Goal: Task Accomplishment & Management: Use online tool/utility

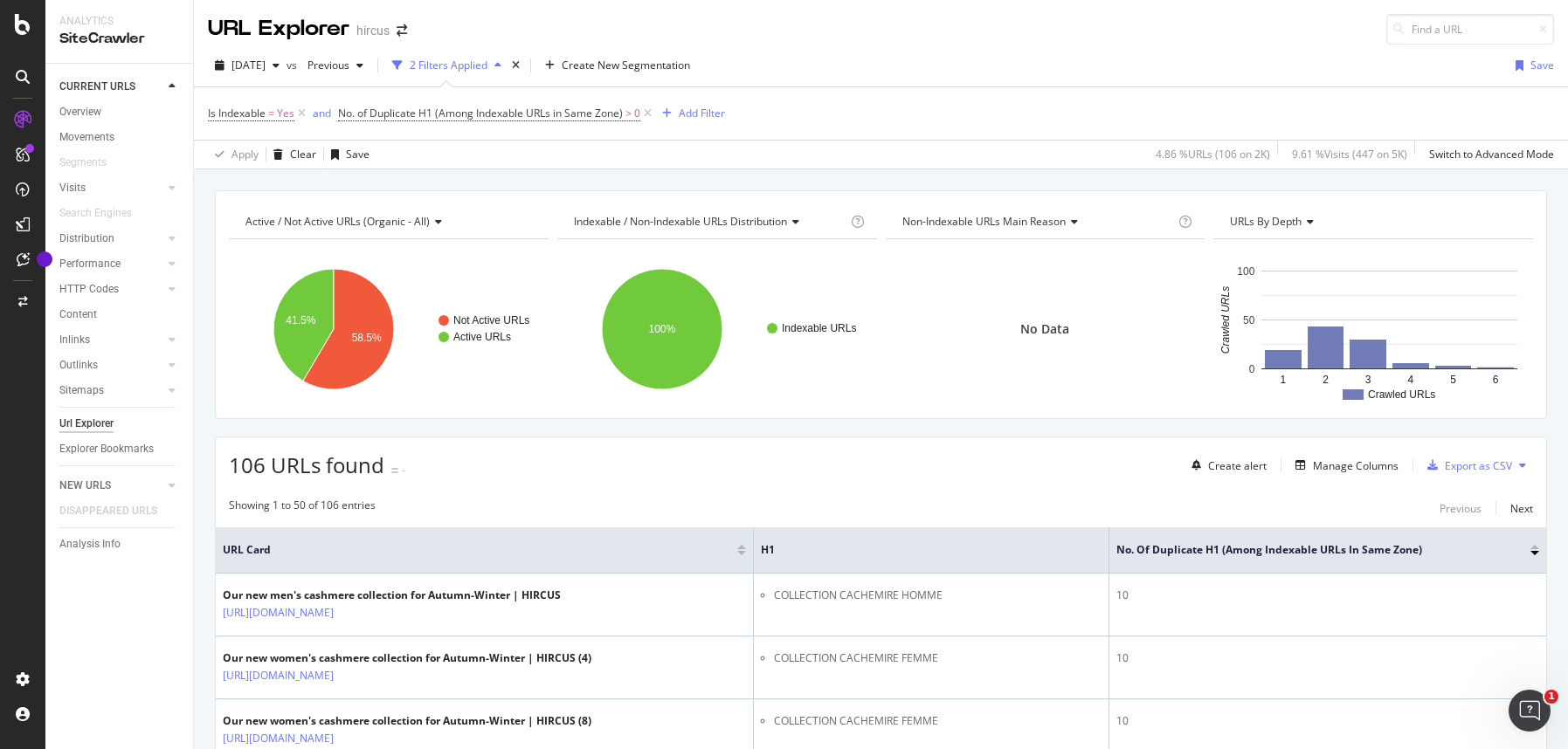
scroll to position [3164, 0]
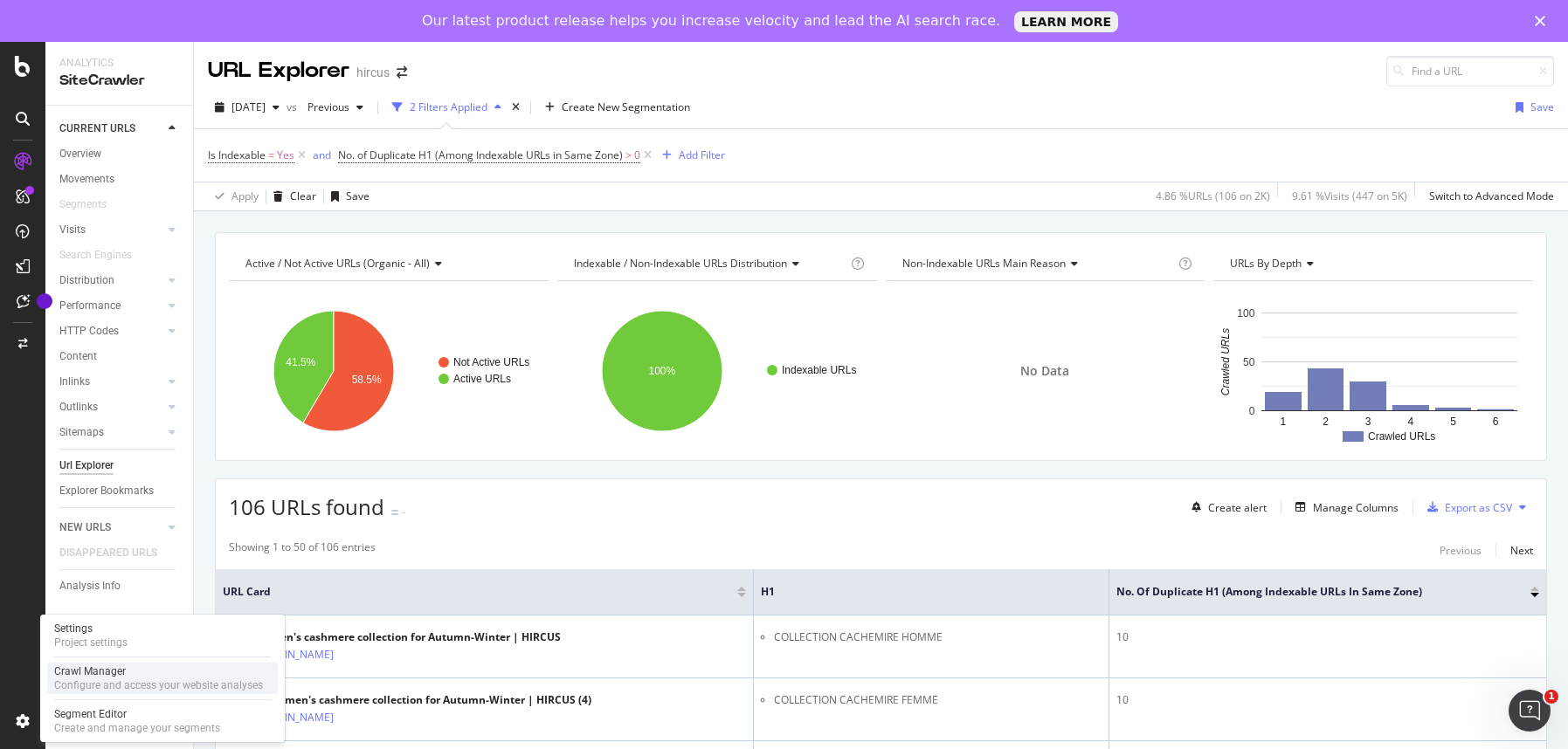
click at [126, 684] on div "Configure and access your website analyses" at bounding box center [158, 686] width 209 height 14
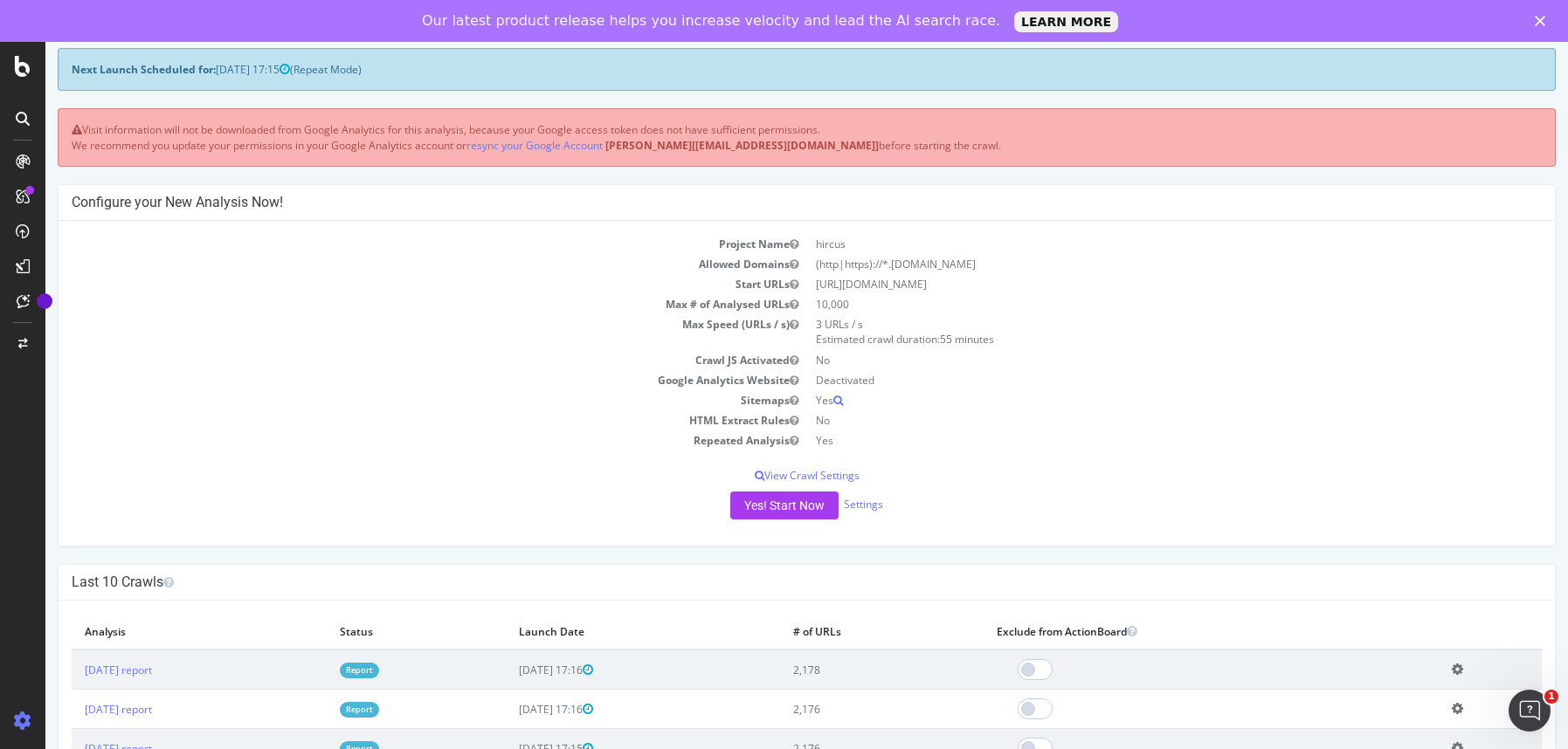
scroll to position [85, 0]
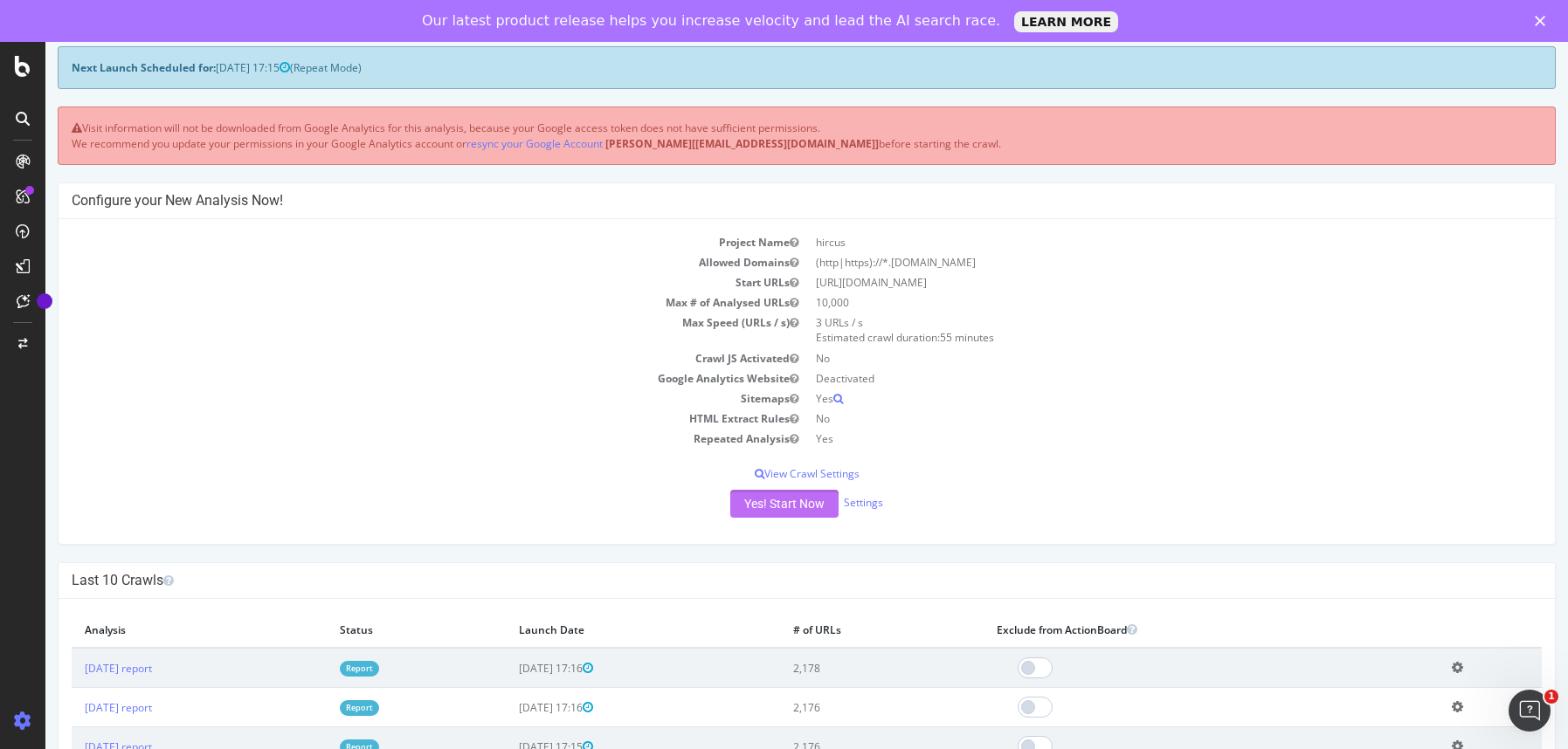
click at [772, 499] on button "Yes! Start Now" at bounding box center [784, 504] width 108 height 28
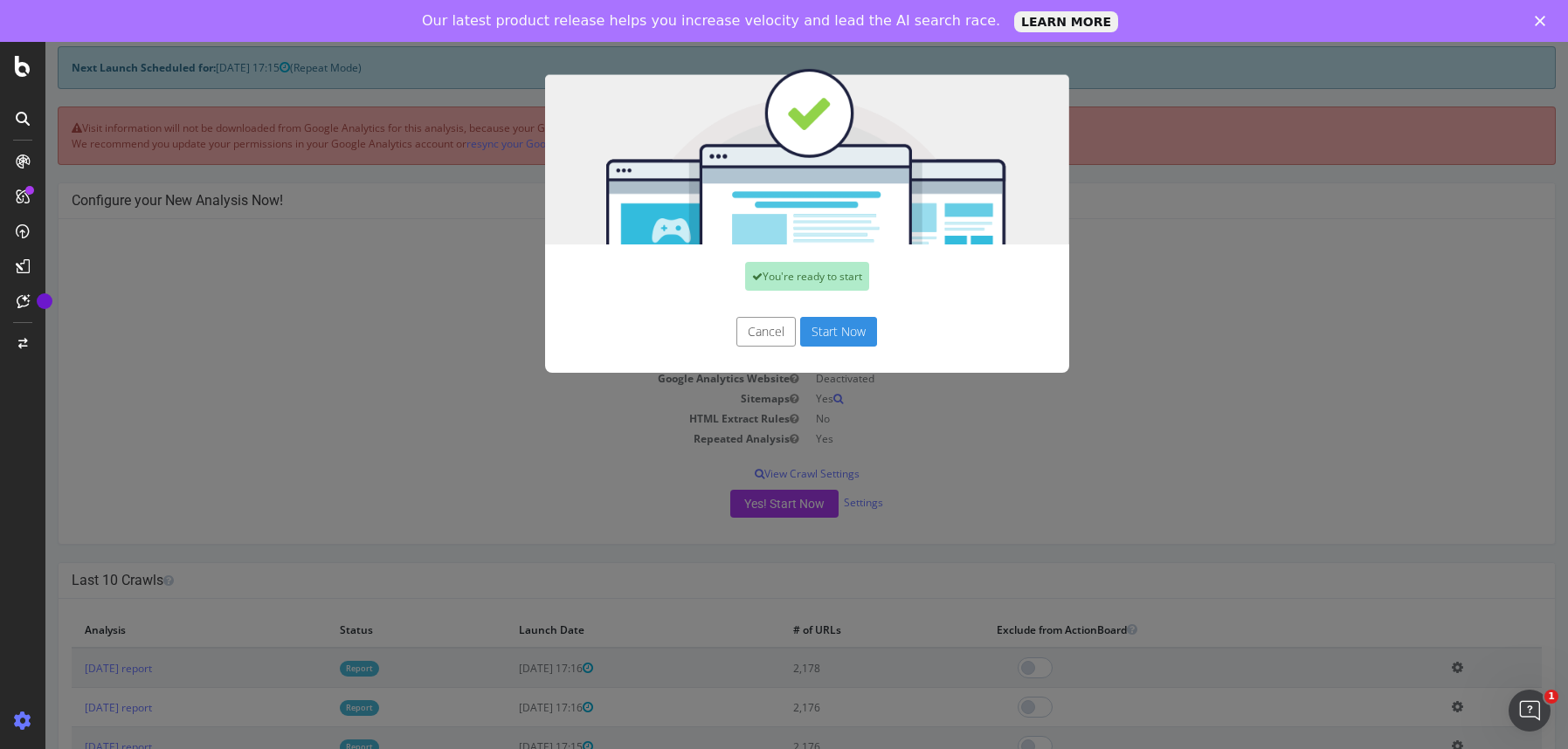
click at [857, 323] on button "Start Now" at bounding box center [838, 332] width 77 height 30
